Goal: Transaction & Acquisition: Download file/media

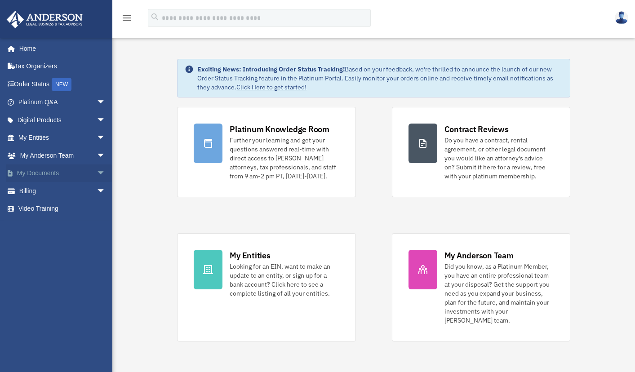
click at [33, 174] on link "My Documents arrow_drop_down" at bounding box center [62, 174] width 113 height 18
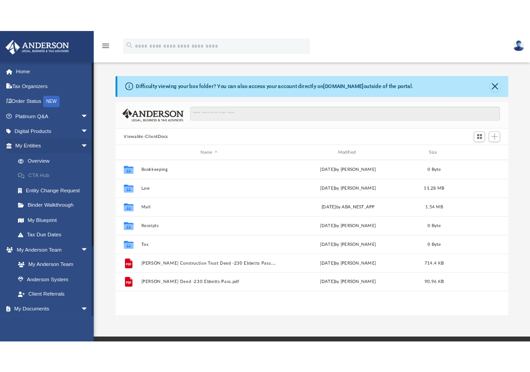
scroll to position [197, 464]
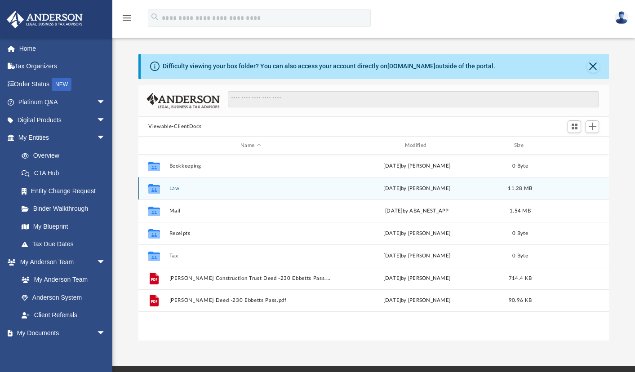
click at [164, 185] on div "Collaborated Folder" at bounding box center [154, 189] width 22 height 14
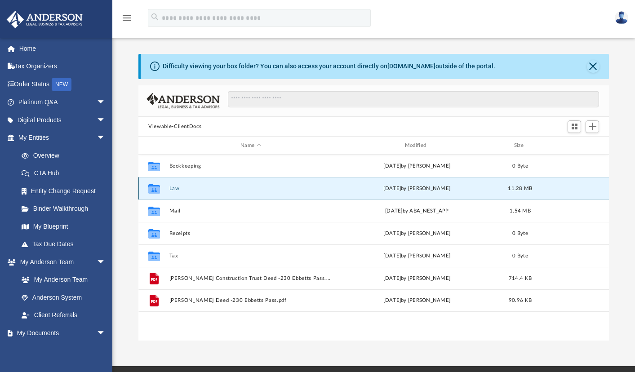
click at [157, 188] on icon "grid" at bounding box center [154, 190] width 12 height 7
click at [156, 190] on icon "grid" at bounding box center [154, 188] width 12 height 9
click at [180, 188] on button "Law" at bounding box center [251, 189] width 163 height 6
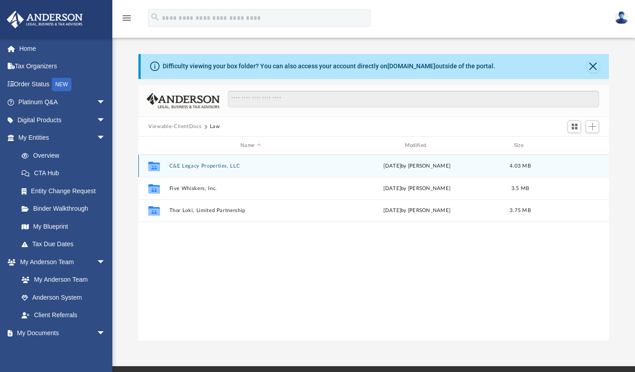
click at [154, 168] on icon "grid" at bounding box center [154, 166] width 12 height 9
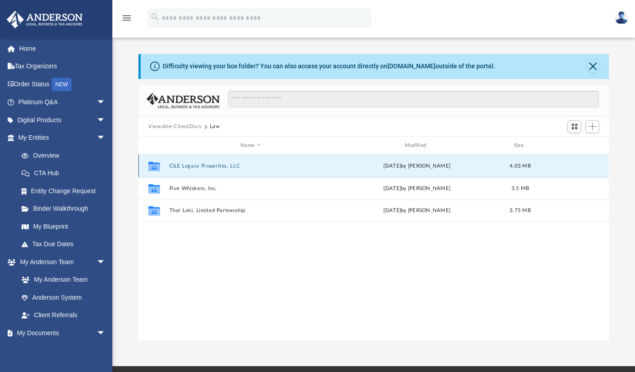
click at [174, 168] on button "C&E Legacy Properties, LLC" at bounding box center [251, 166] width 163 height 6
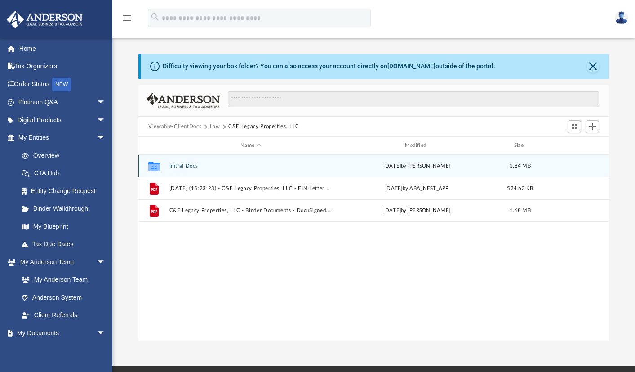
click at [154, 168] on icon "grid" at bounding box center [154, 167] width 12 height 7
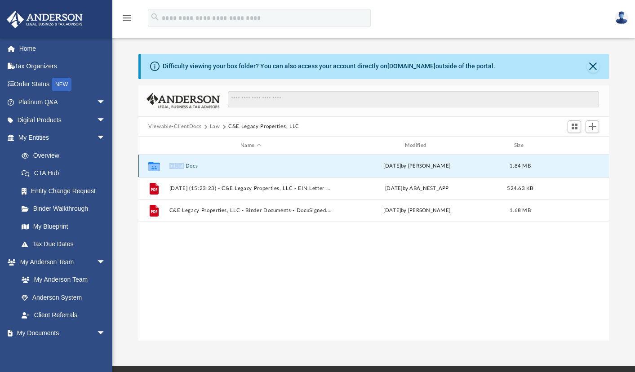
click at [154, 168] on icon "grid" at bounding box center [154, 167] width 12 height 7
click at [190, 166] on button "Initial Docs" at bounding box center [251, 166] width 163 height 6
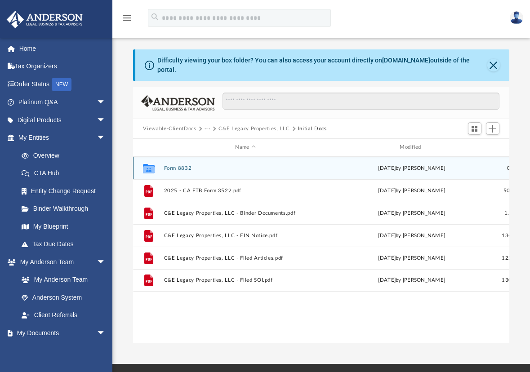
scroll to position [7, 7]
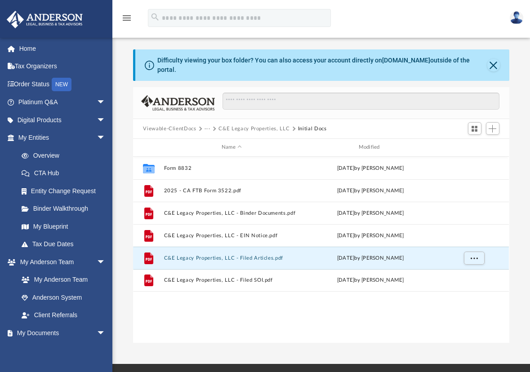
drag, startPoint x: 219, startPoint y: 250, endPoint x: -457, endPoint y: 314, distance: 678.6
click at [0, 314] on html "menu search Site Menu add craigstandafer@gmail.com Reset Password Logout" at bounding box center [265, 262] width 530 height 525
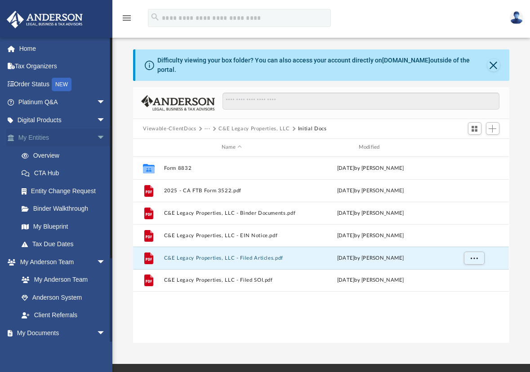
click at [40, 138] on link "My Entities arrow_drop_down" at bounding box center [62, 138] width 113 height 18
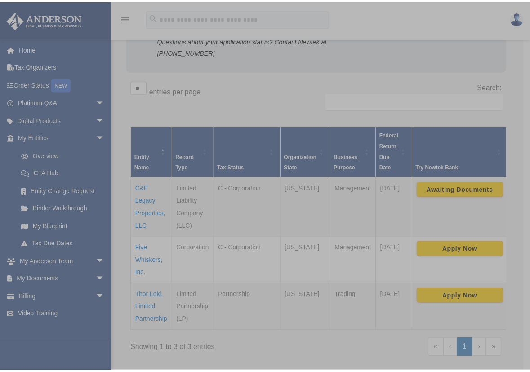
scroll to position [121, 0]
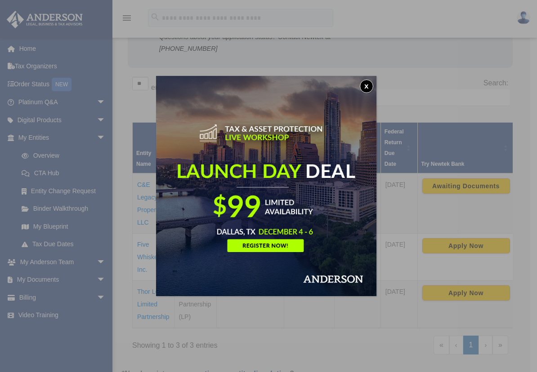
click at [368, 83] on button "x" at bounding box center [366, 86] width 13 height 13
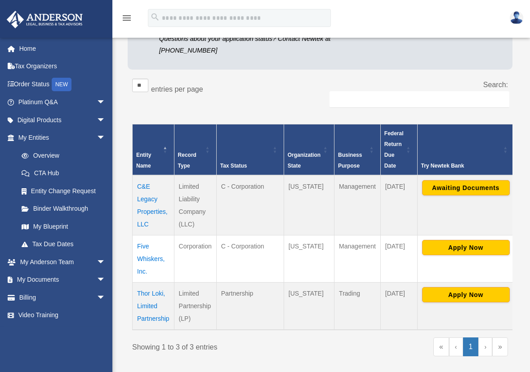
scroll to position [117, 0]
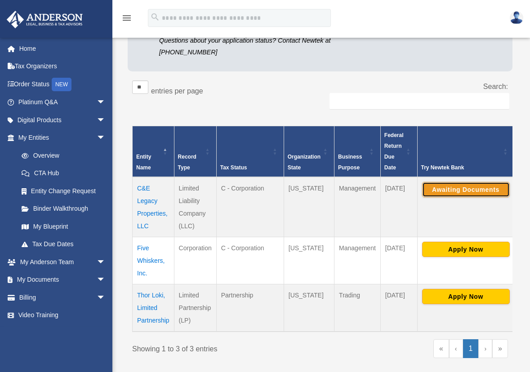
click at [471, 182] on button "Awaiting Documents" at bounding box center [466, 189] width 88 height 15
click at [37, 139] on link "My Entities arrow_drop_down" at bounding box center [62, 138] width 113 height 18
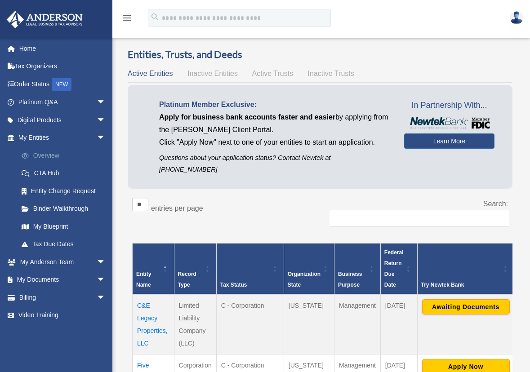
click at [40, 157] on link "Overview" at bounding box center [66, 156] width 107 height 18
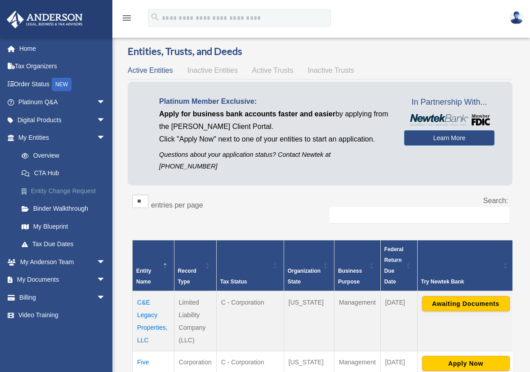
scroll to position [4, 0]
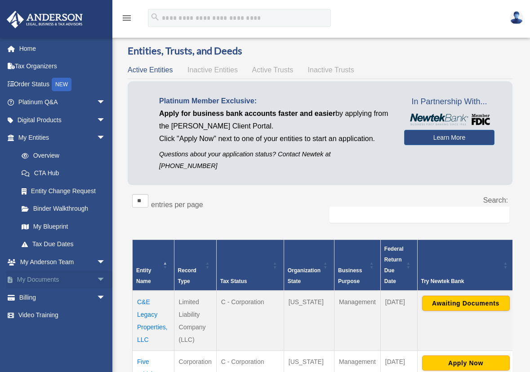
click at [45, 281] on link "My Documents arrow_drop_down" at bounding box center [62, 280] width 113 height 18
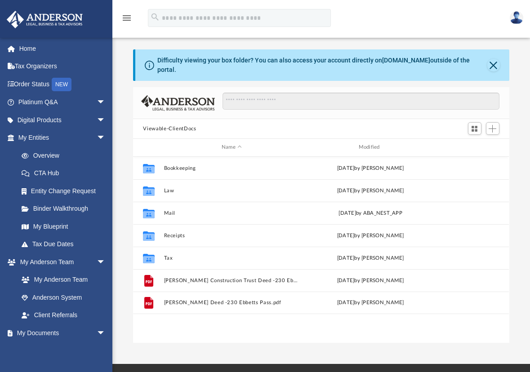
scroll to position [197, 369]
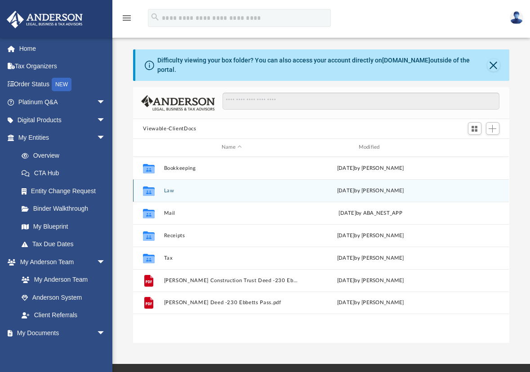
click at [166, 188] on button "Law" at bounding box center [231, 191] width 135 height 6
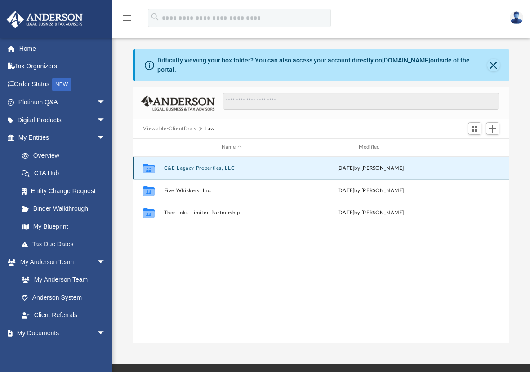
click at [179, 166] on button "C&E Legacy Properties, LLC" at bounding box center [231, 169] width 135 height 6
click at [179, 166] on button "Initial Docs" at bounding box center [231, 169] width 135 height 6
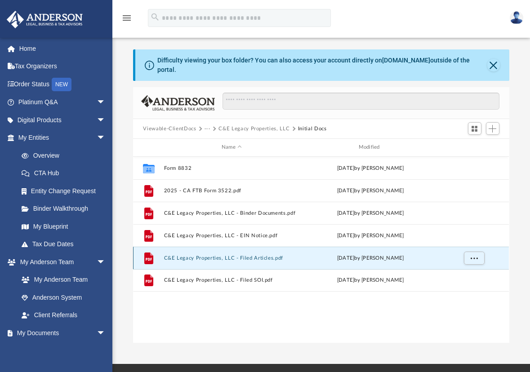
click at [253, 255] on button "C&E Legacy Properties, LLC - Filed Articles.pdf" at bounding box center [231, 258] width 135 height 6
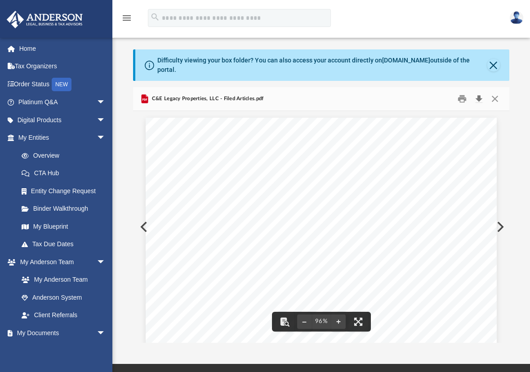
click at [475, 92] on button "Download" at bounding box center [479, 99] width 16 height 14
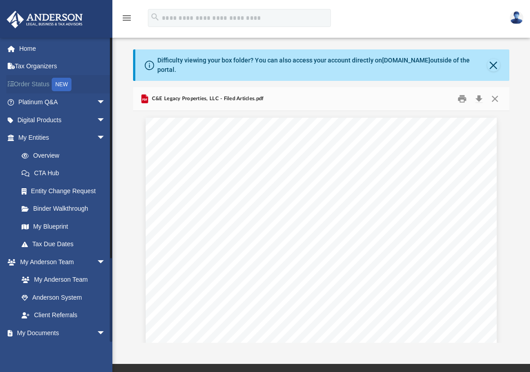
click at [40, 84] on link "Order Status NEW" at bounding box center [62, 84] width 113 height 18
